Goal: Information Seeking & Learning: Learn about a topic

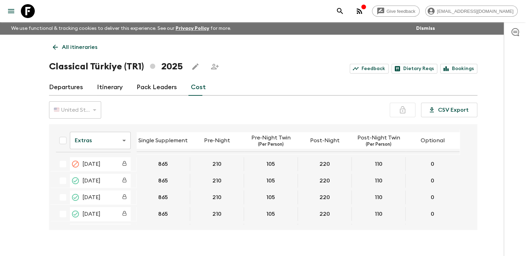
scroll to position [466, 0]
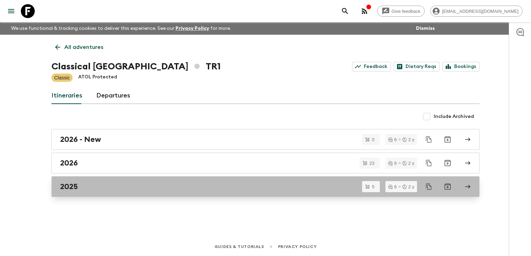
click at [81, 186] on div "2025" at bounding box center [259, 186] width 398 height 9
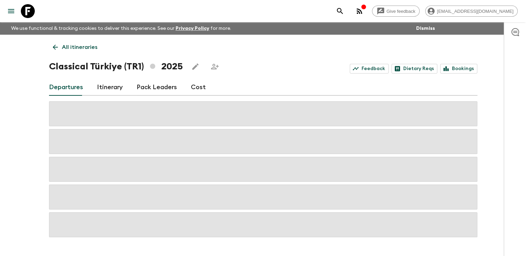
click at [198, 87] on link "Cost" at bounding box center [198, 87] width 15 height 17
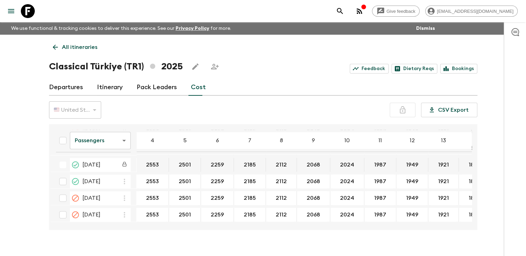
scroll to position [469, 0]
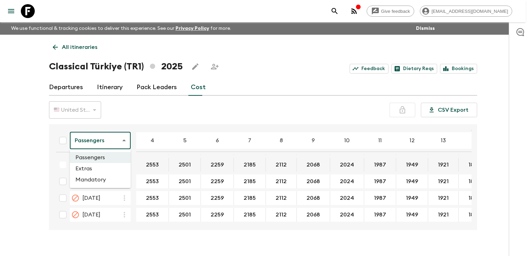
click at [121, 142] on body "Give feedback finance@sgatravel.co We use functional & tracking cookies to deli…" at bounding box center [265, 134] width 531 height 269
click at [115, 170] on li "Extras" at bounding box center [100, 168] width 61 height 11
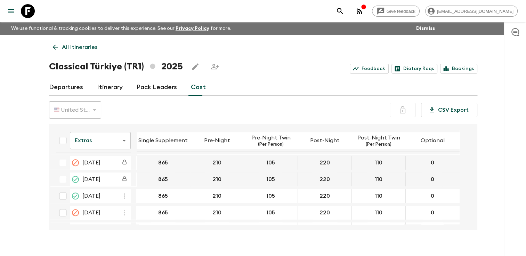
scroll to position [466, 0]
